Goal: Task Accomplishment & Management: Use online tool/utility

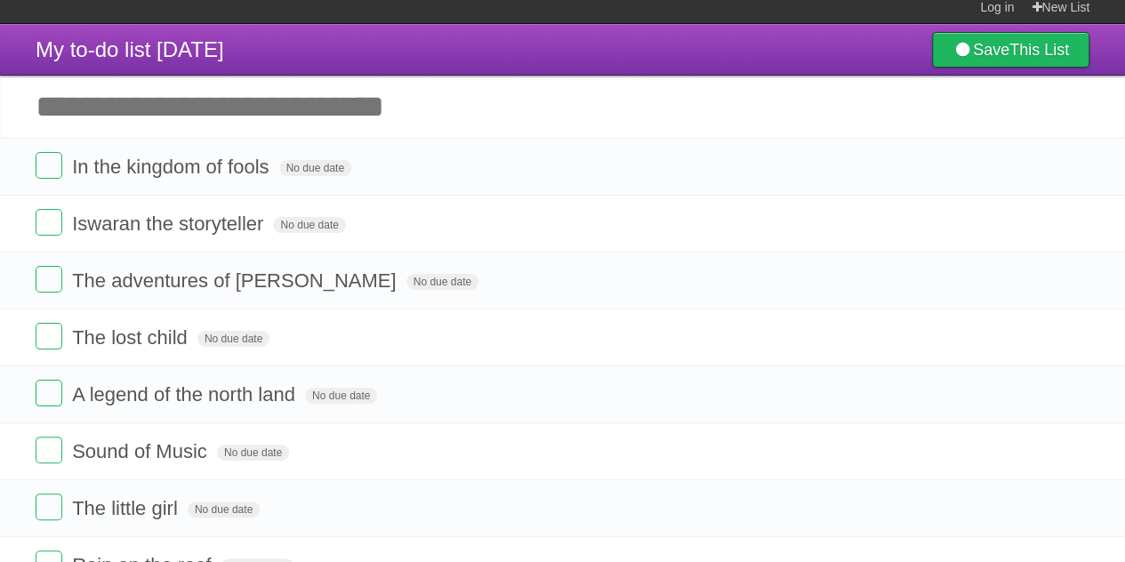
scroll to position [13, 0]
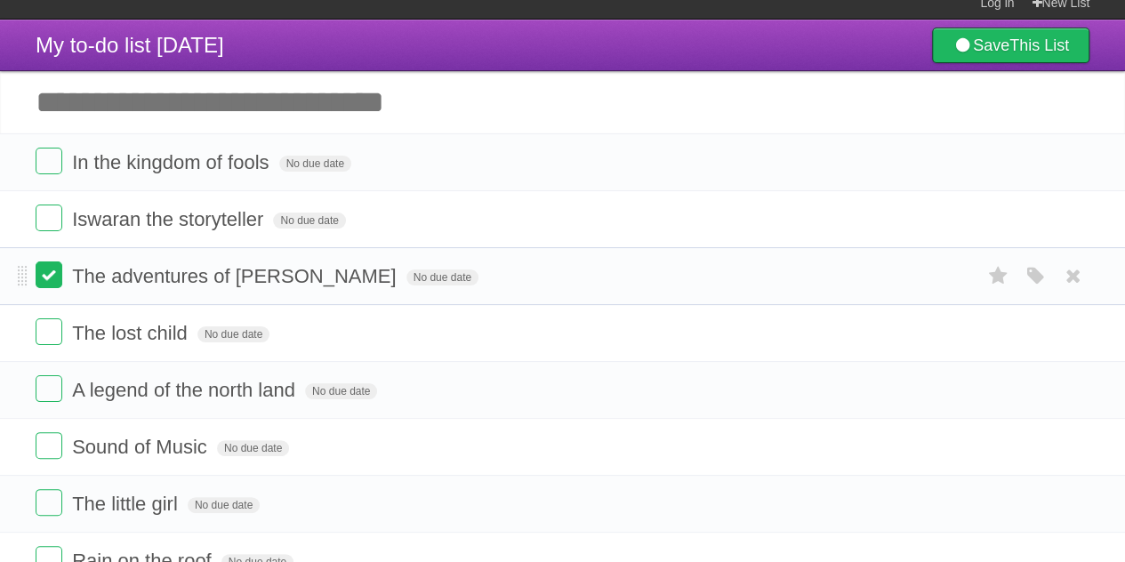
click at [59, 278] on label at bounding box center [49, 274] width 27 height 27
click at [52, 284] on label at bounding box center [49, 274] width 27 height 27
click at [47, 280] on label at bounding box center [49, 274] width 27 height 27
click at [48, 273] on label at bounding box center [49, 274] width 27 height 27
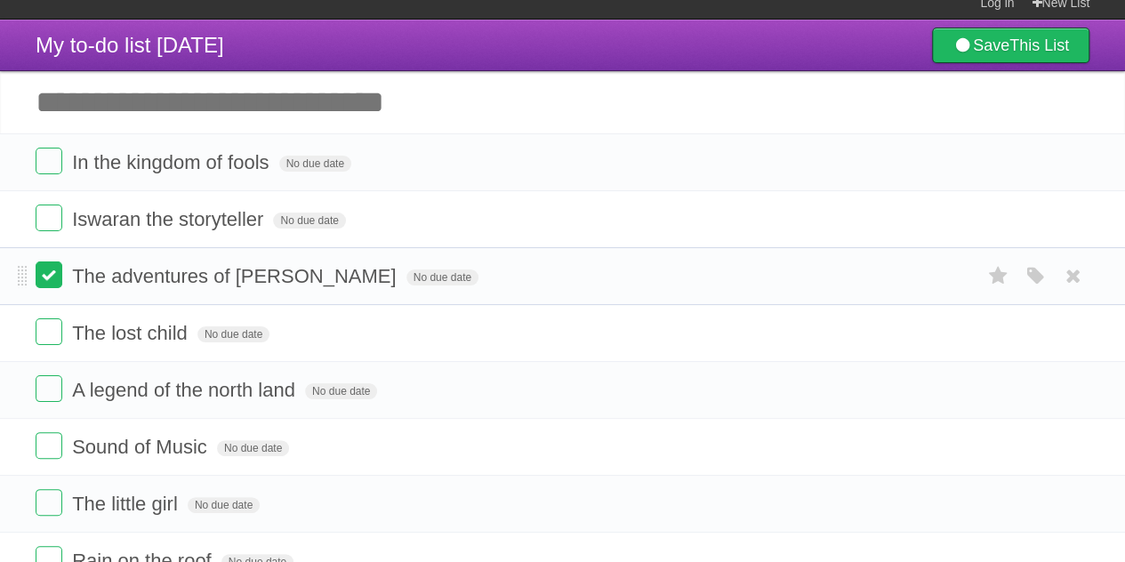
click at [48, 273] on label at bounding box center [49, 274] width 27 height 27
click at [55, 276] on label at bounding box center [49, 274] width 27 height 27
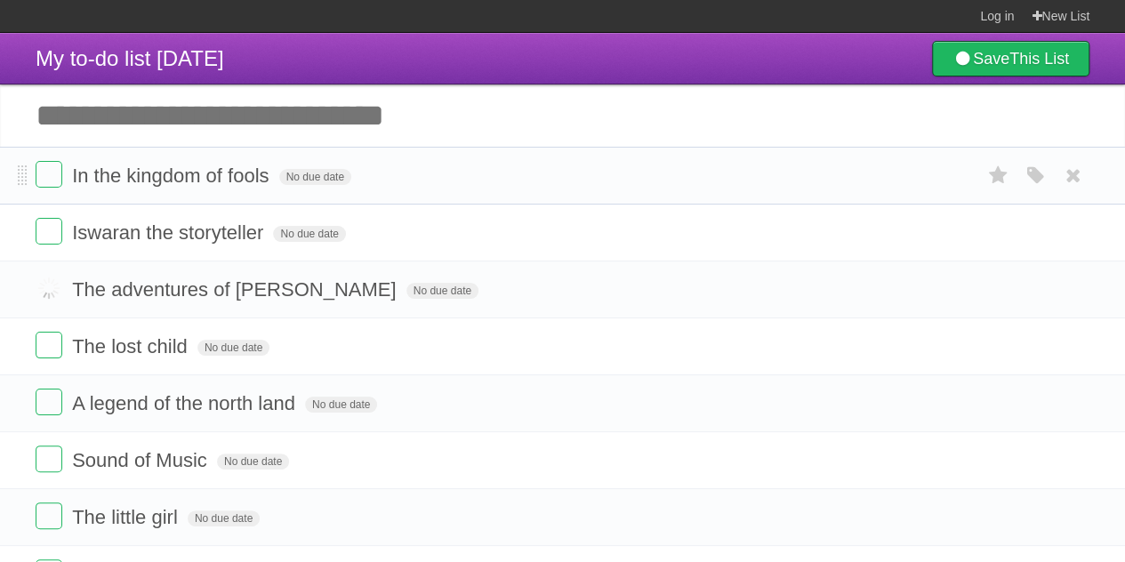
scroll to position [267, 0]
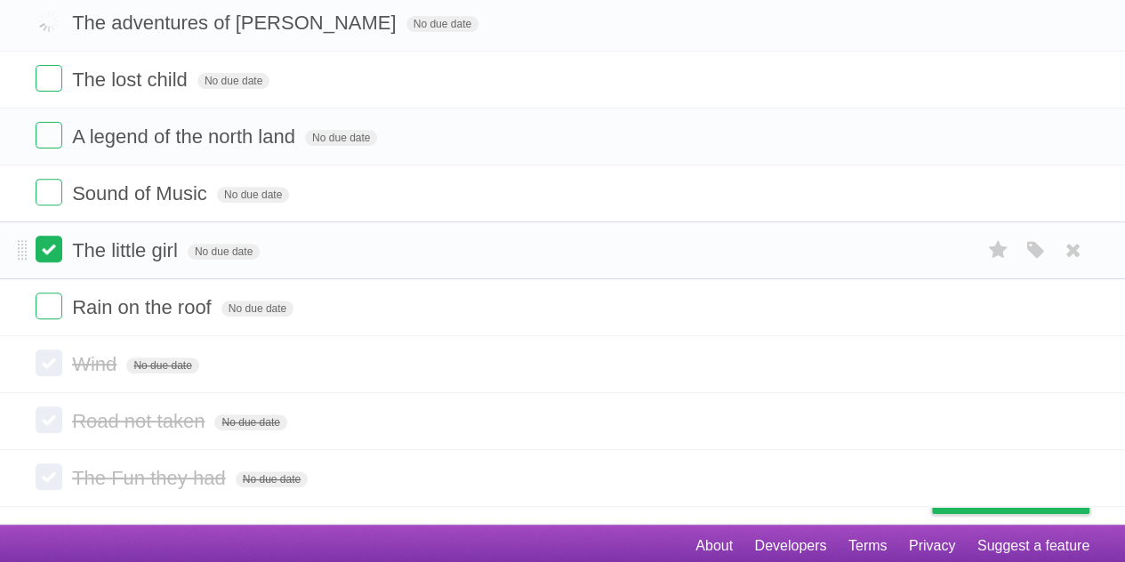
click at [48, 250] on label at bounding box center [49, 249] width 27 height 27
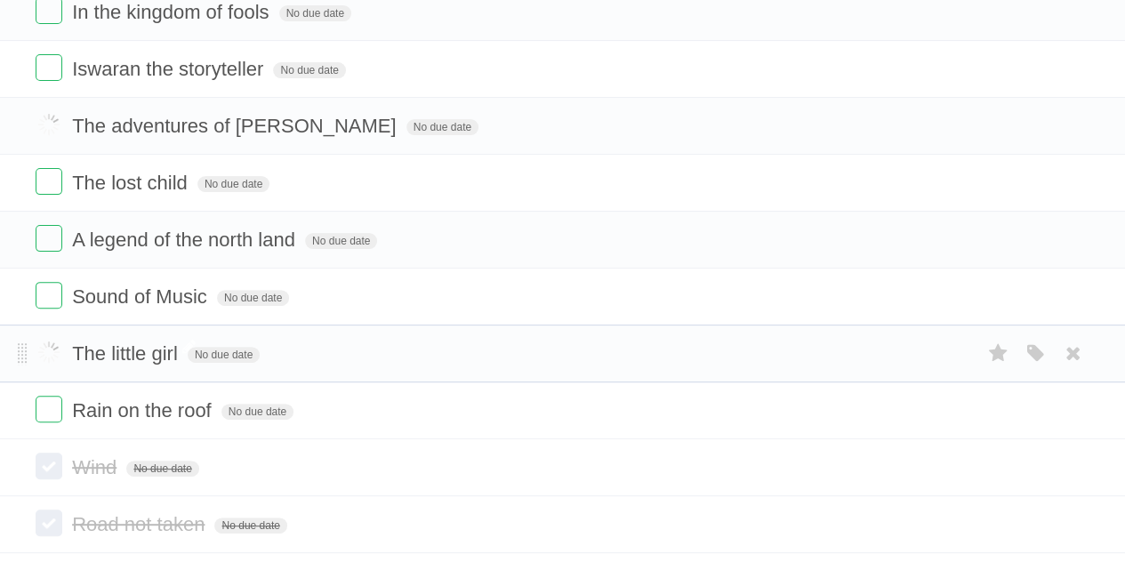
scroll to position [46, 0]
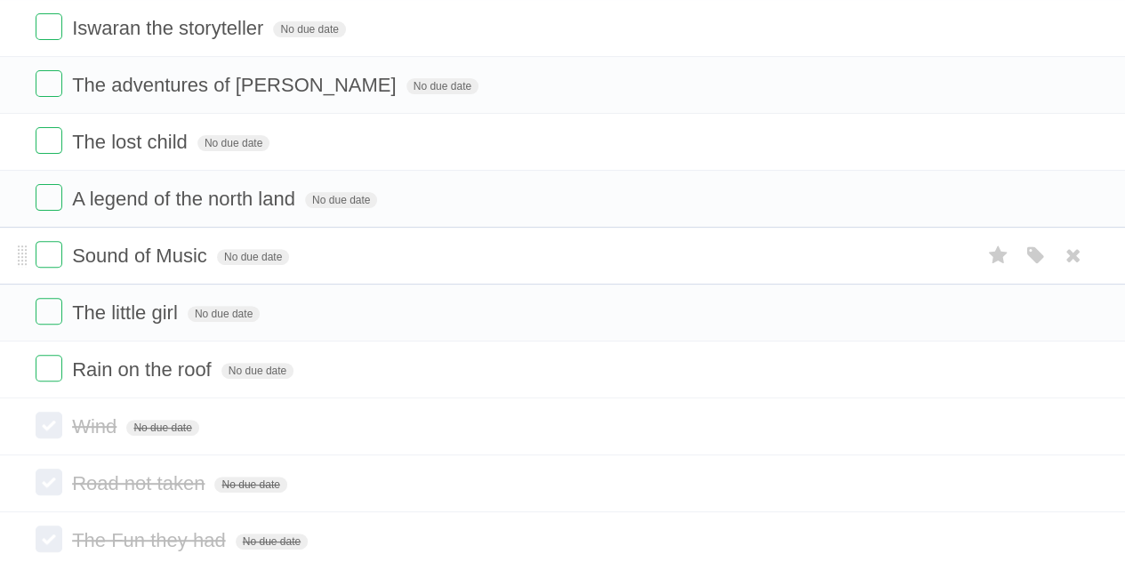
scroll to position [201, 0]
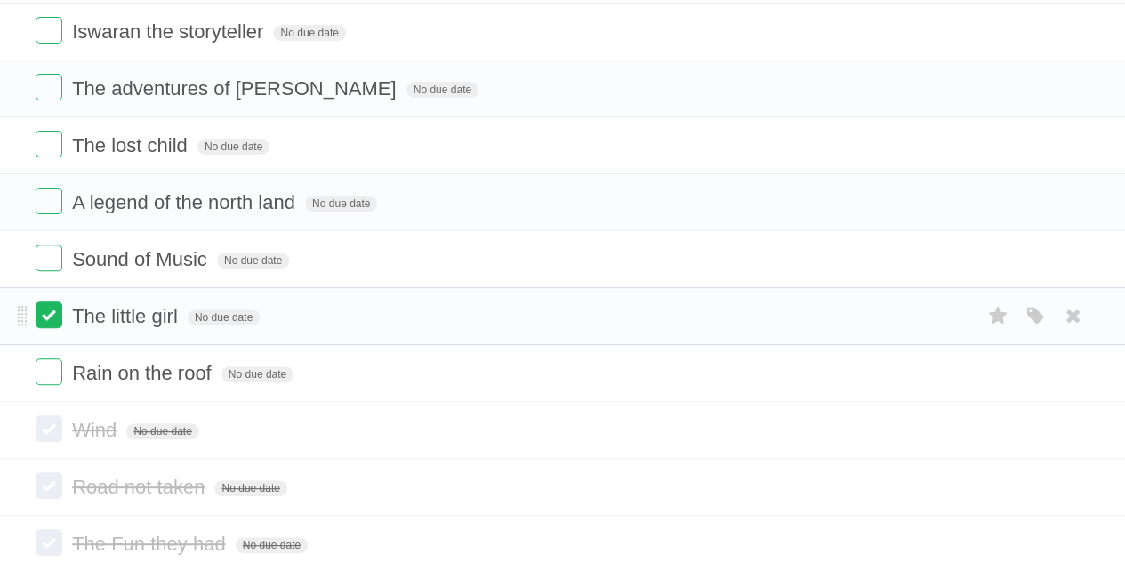
click at [51, 321] on label at bounding box center [49, 314] width 27 height 27
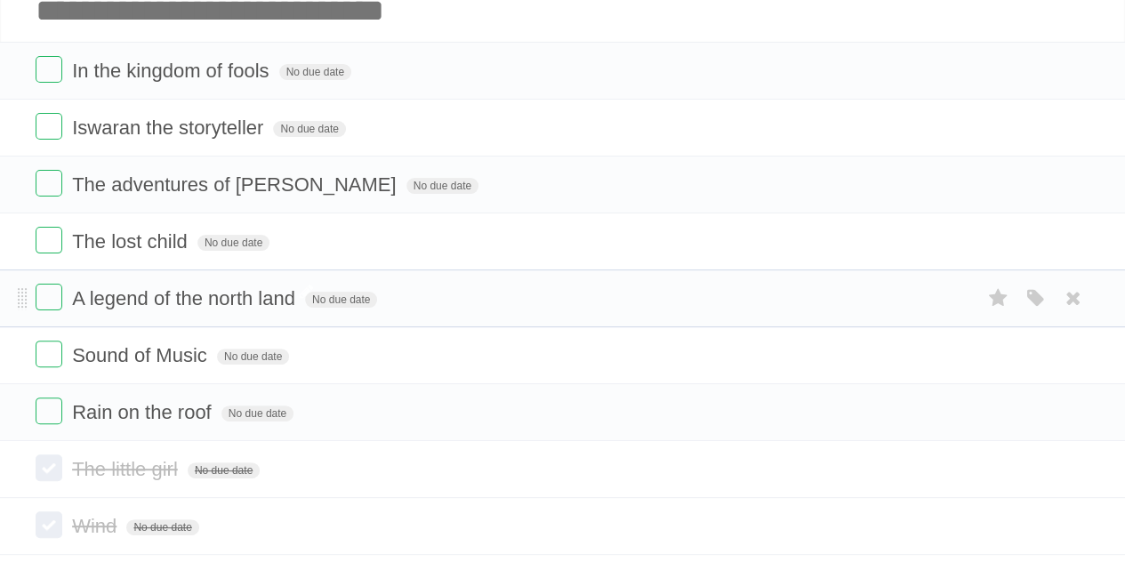
scroll to position [103, 0]
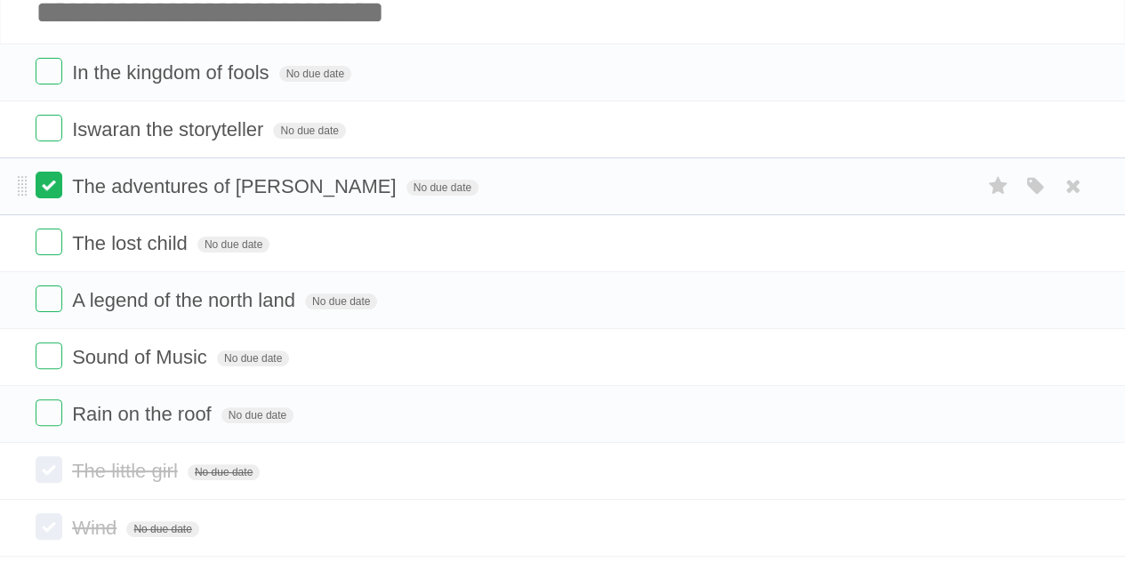
click at [52, 192] on label at bounding box center [49, 185] width 27 height 27
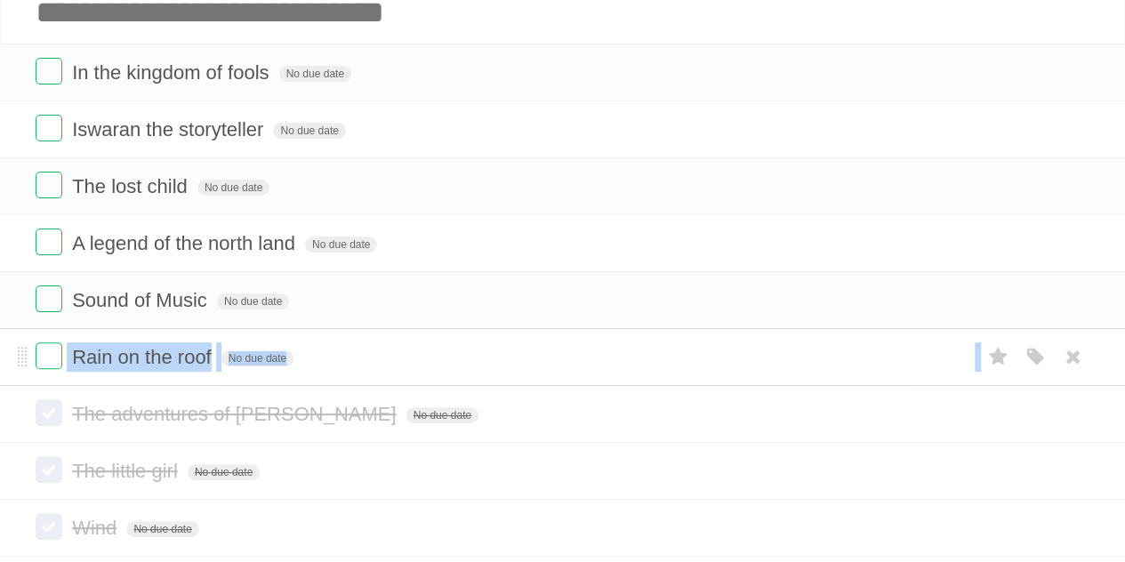
drag, startPoint x: 3, startPoint y: 385, endPoint x: 8, endPoint y: 371, distance: 15.2
click at [8, 371] on section "In the kingdom of fools No due date White Red Blue Green Purple Orange Iswaran …" at bounding box center [562, 357] width 1125 height 627
click at [8, 371] on li "Rain on the roof No due date White Red Blue Green Purple Orange" at bounding box center [562, 357] width 1125 height 58
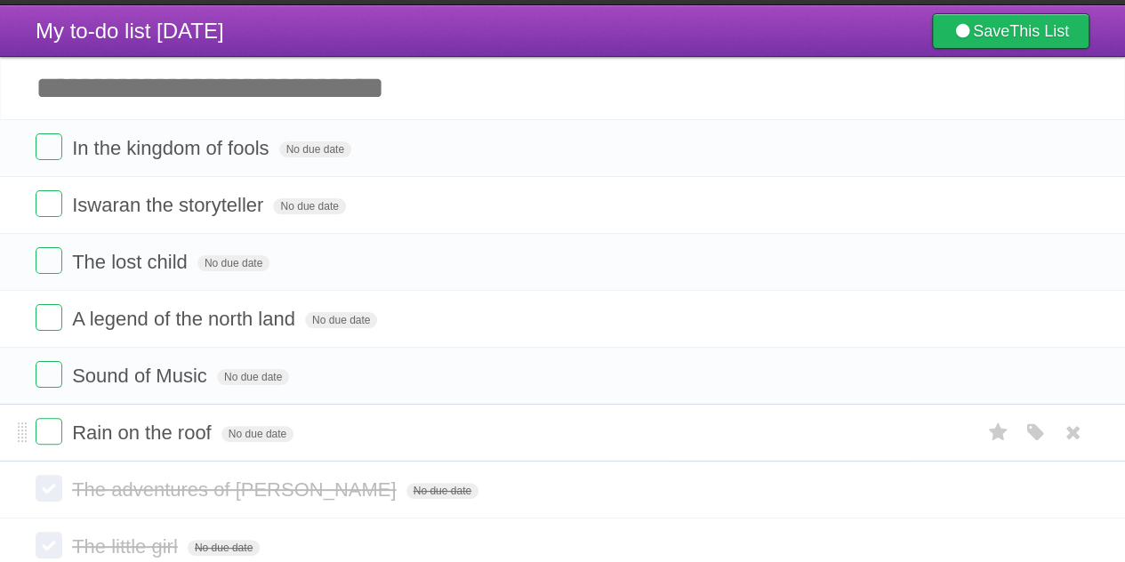
scroll to position [60, 0]
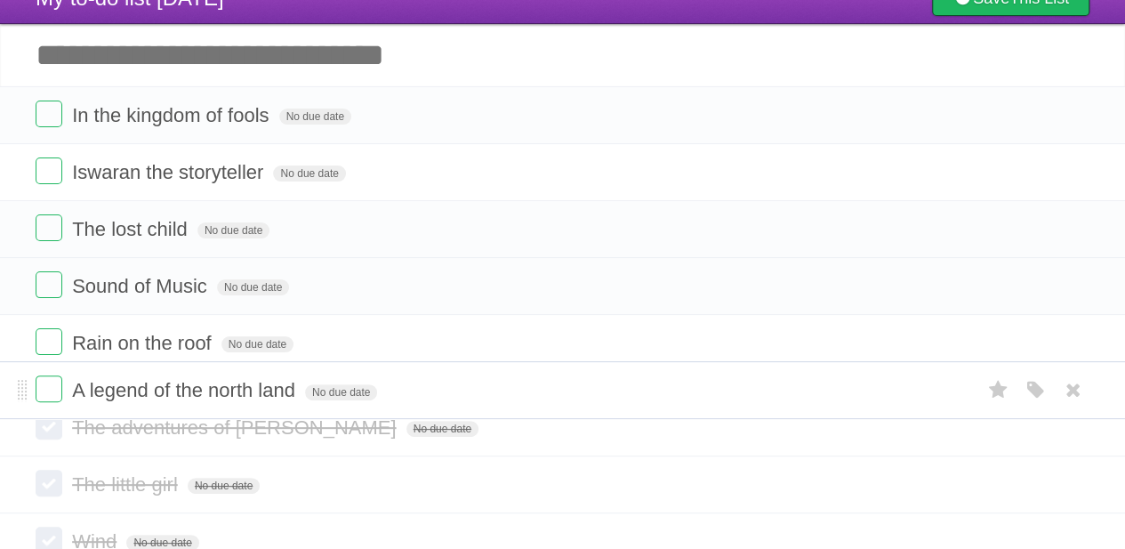
drag, startPoint x: 20, startPoint y: 284, endPoint x: 35, endPoint y: 383, distance: 100.7
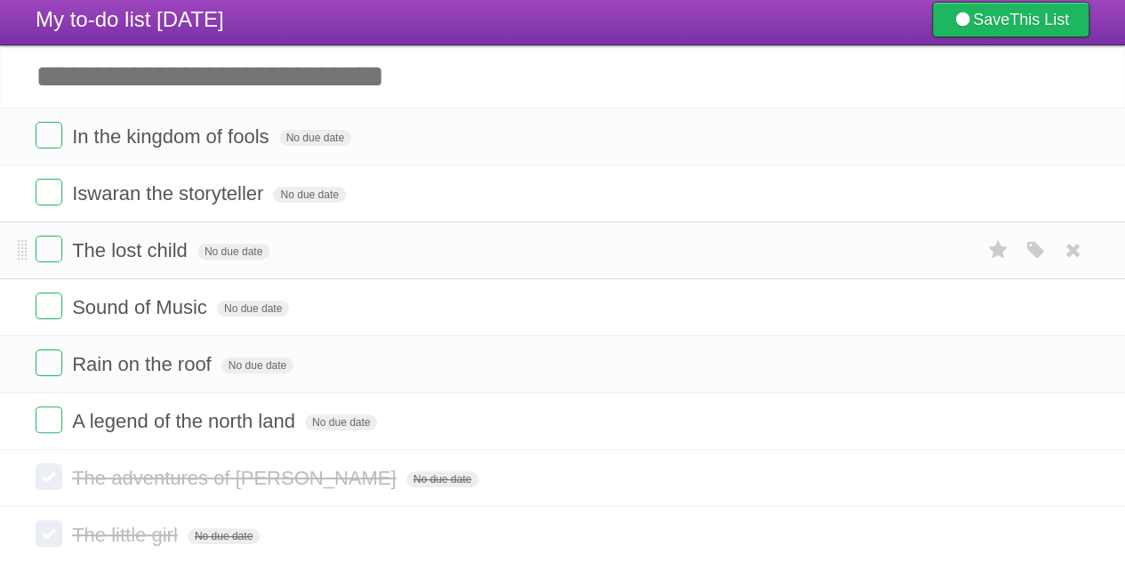
scroll to position [39, 0]
click at [316, 88] on input "Add another task" at bounding box center [562, 76] width 1125 height 62
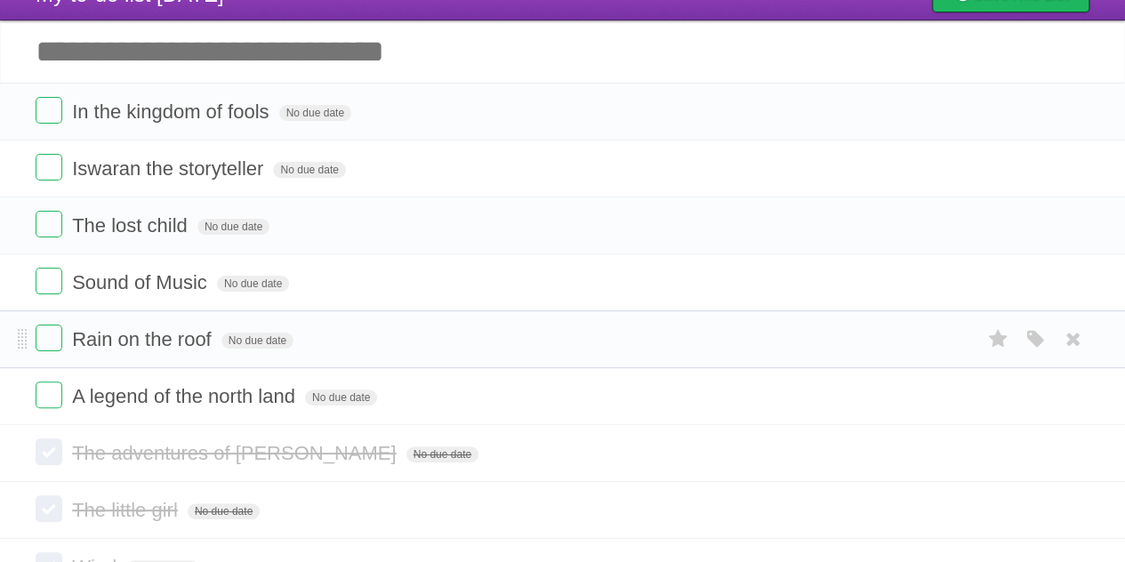
scroll to position [62, 0]
